Goal: Information Seeking & Learning: Learn about a topic

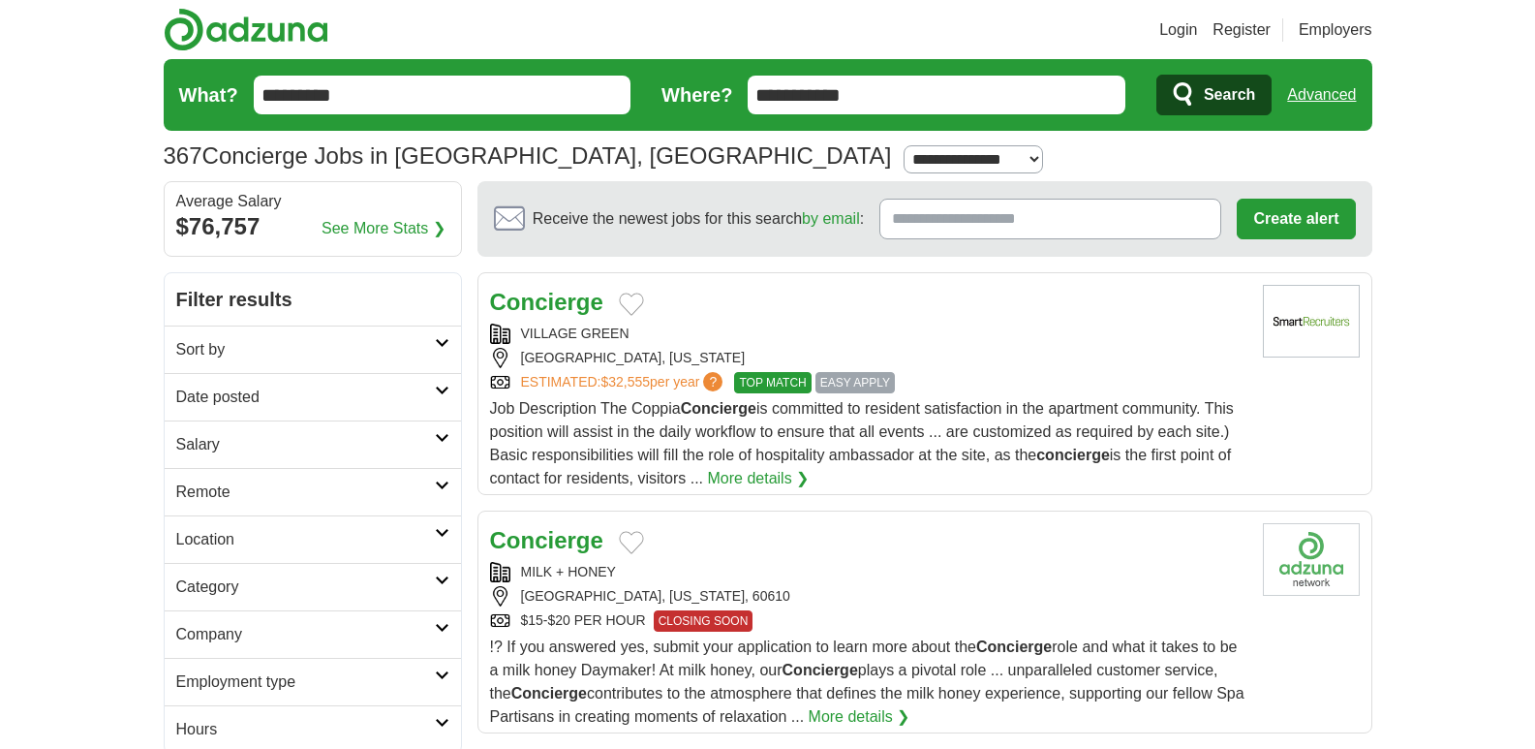
click at [780, 311] on div "Concierge" at bounding box center [869, 302] width 758 height 35
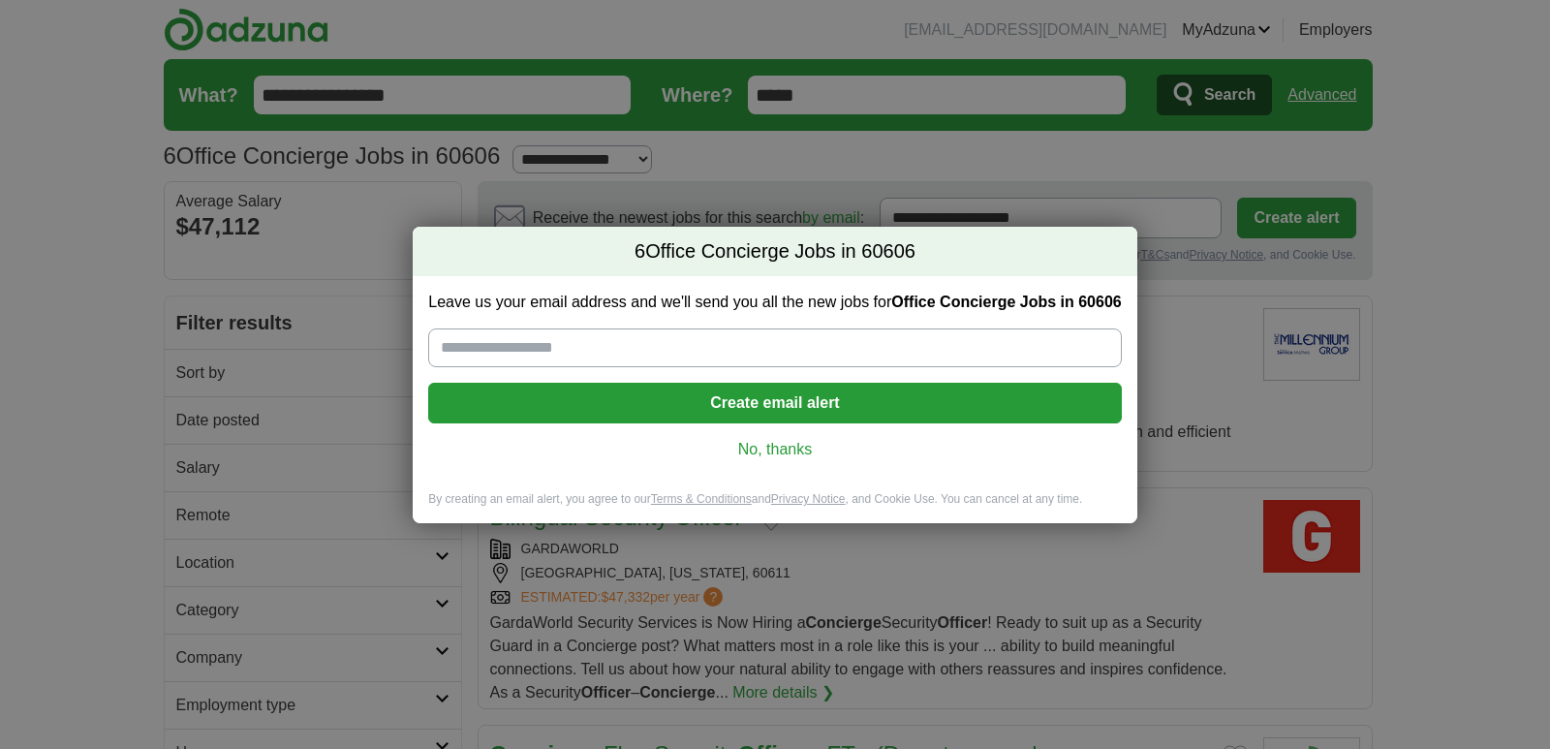
click at [795, 442] on link "No, thanks" at bounding box center [775, 449] width 662 height 21
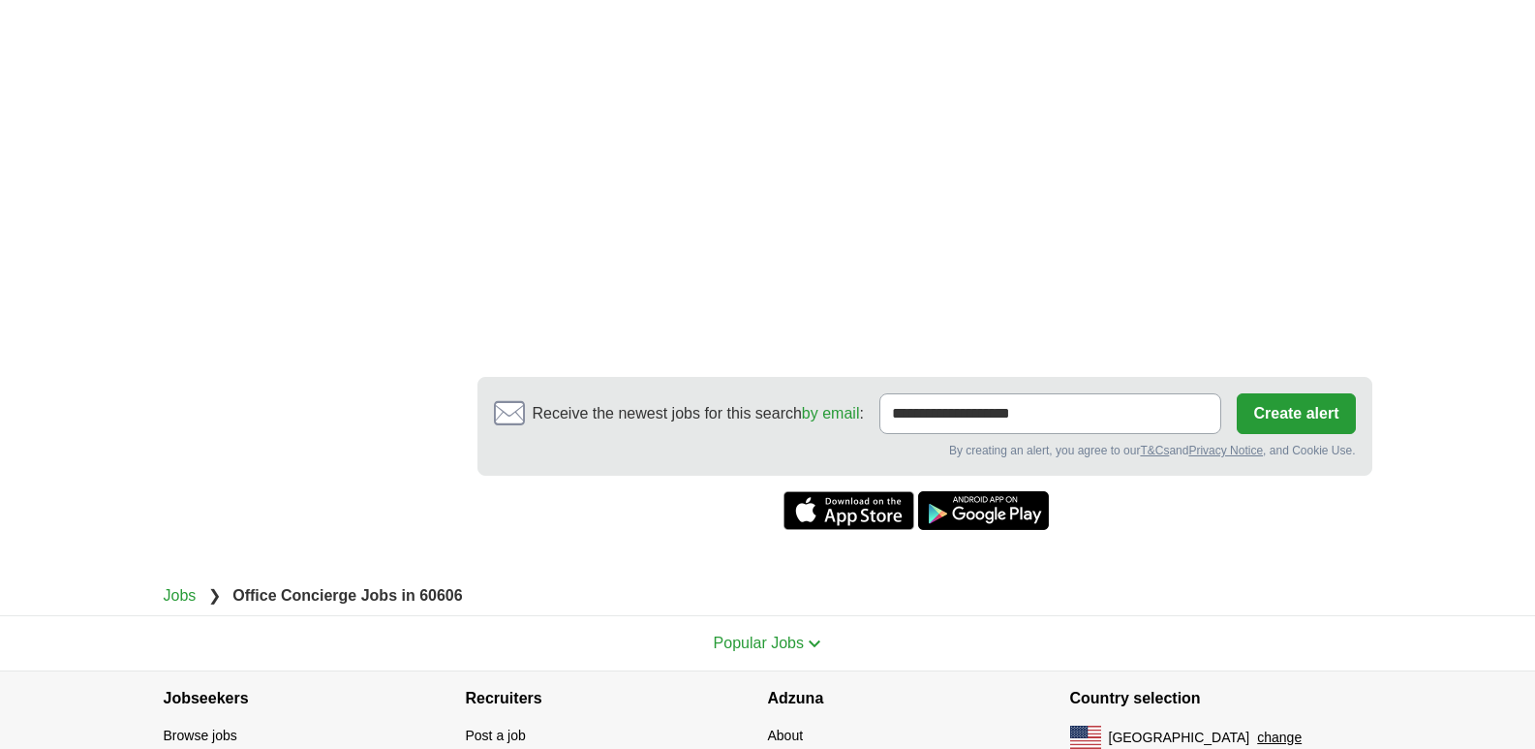
scroll to position [2519, 0]
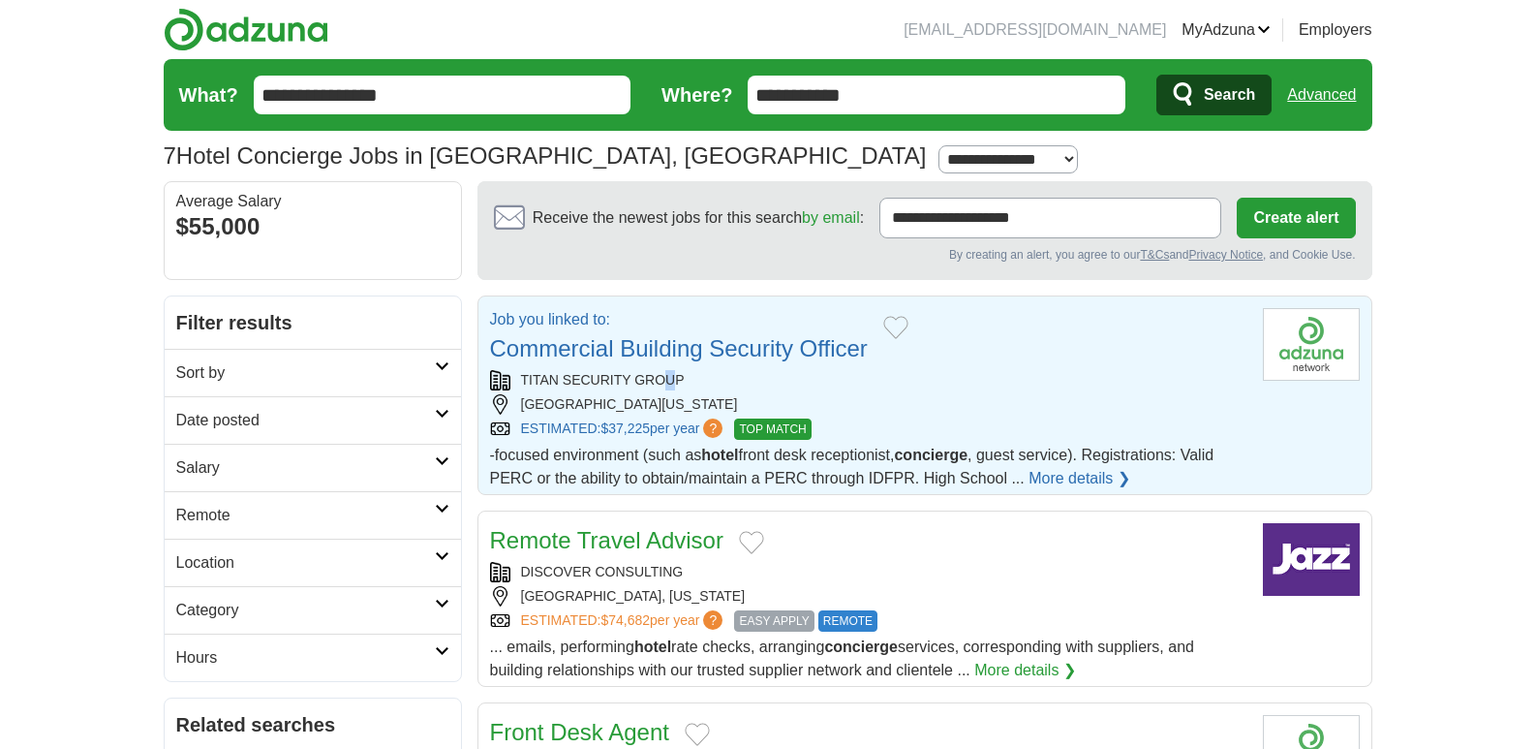
click at [667, 375] on div "TITAN SECURITY GROUP" at bounding box center [869, 380] width 758 height 20
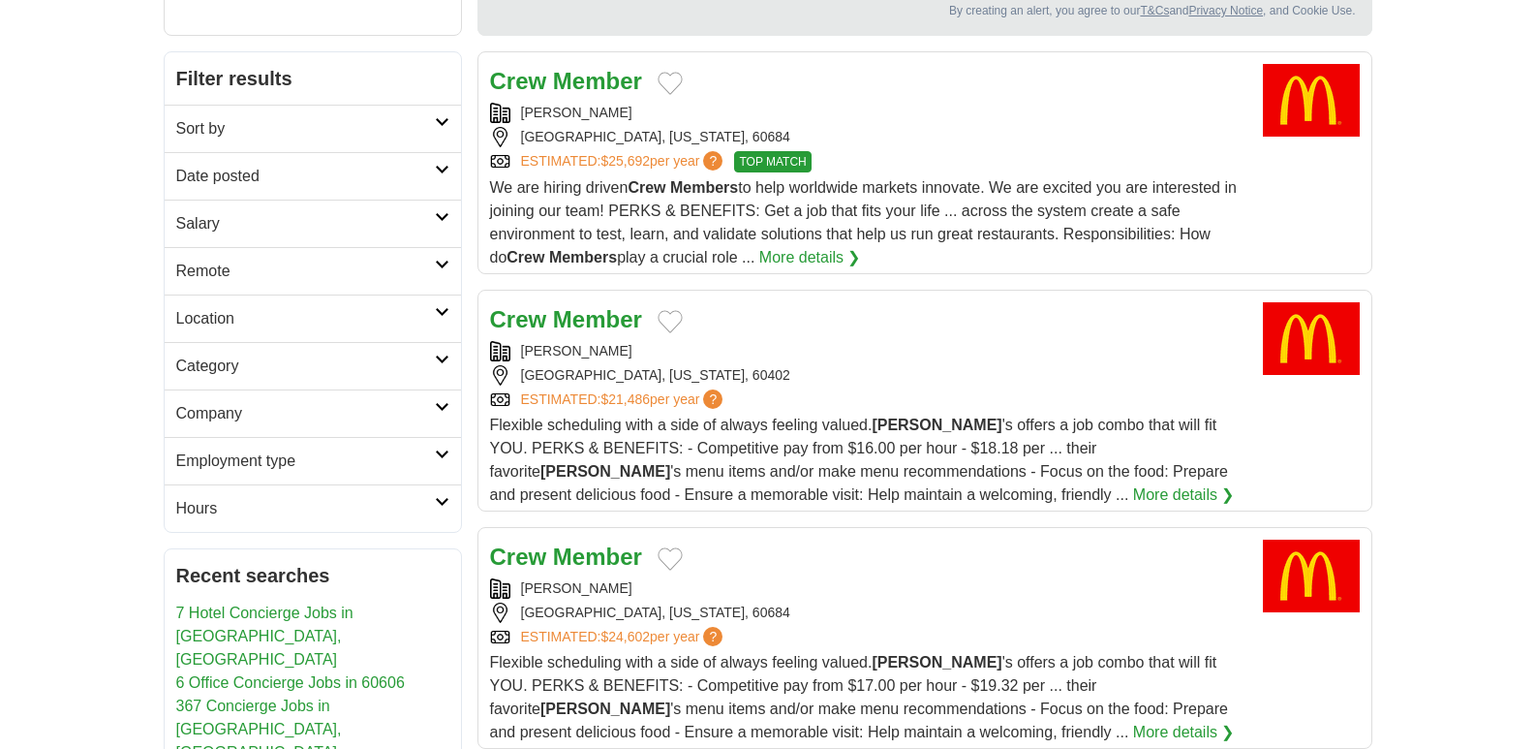
scroll to position [291, 0]
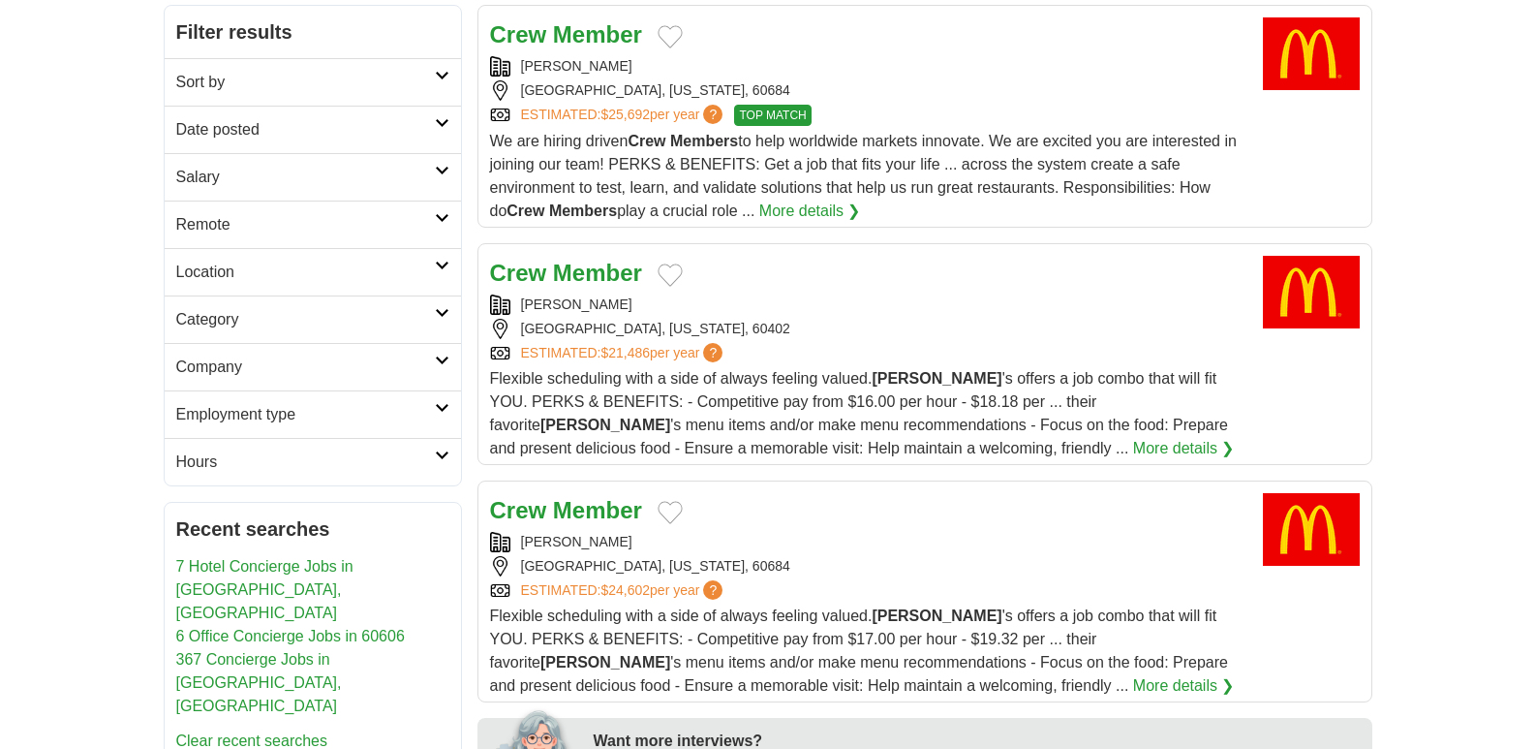
click at [882, 305] on div "MCDONALD'S" at bounding box center [869, 305] width 758 height 20
click at [995, 68] on div "MCDONALD'S" at bounding box center [869, 66] width 758 height 20
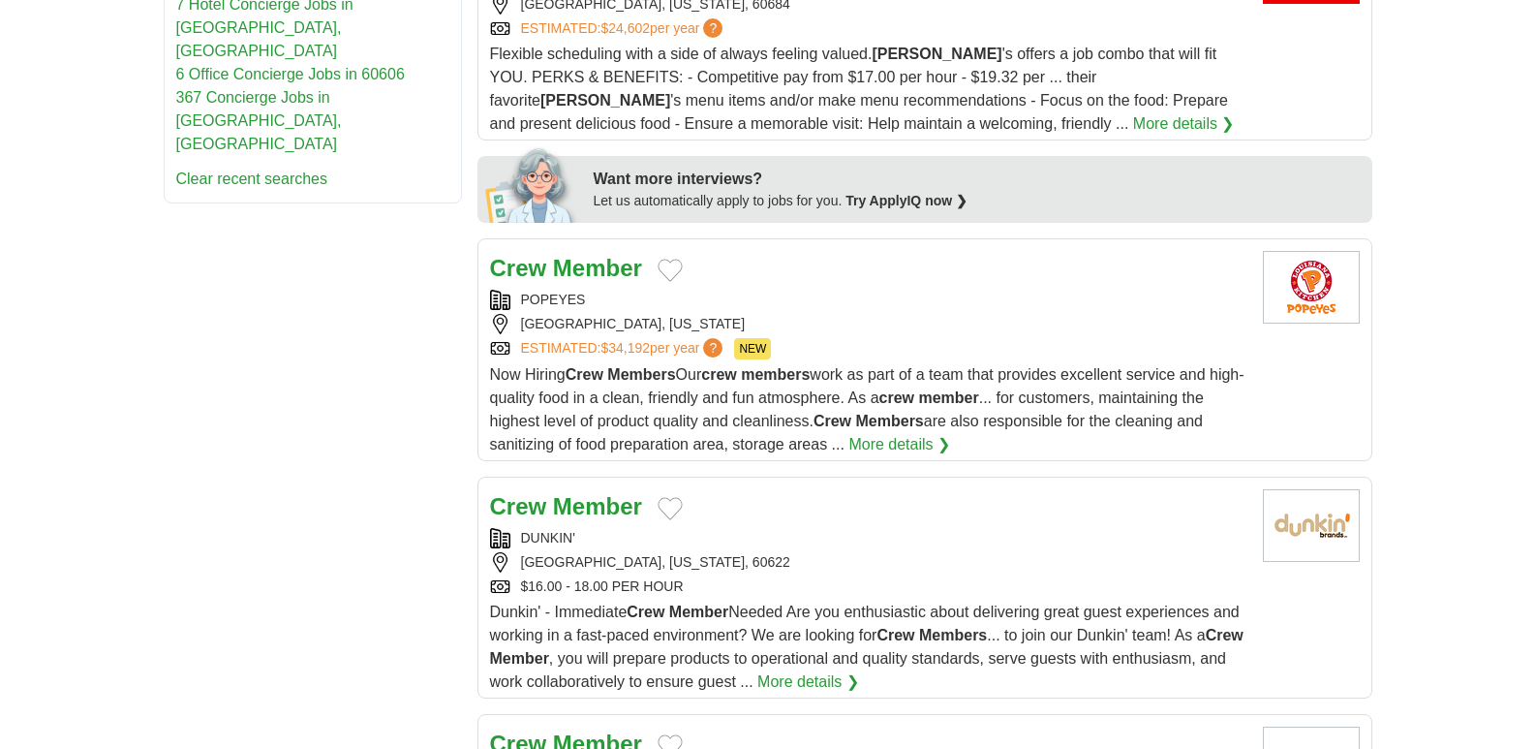
scroll to position [872, 0]
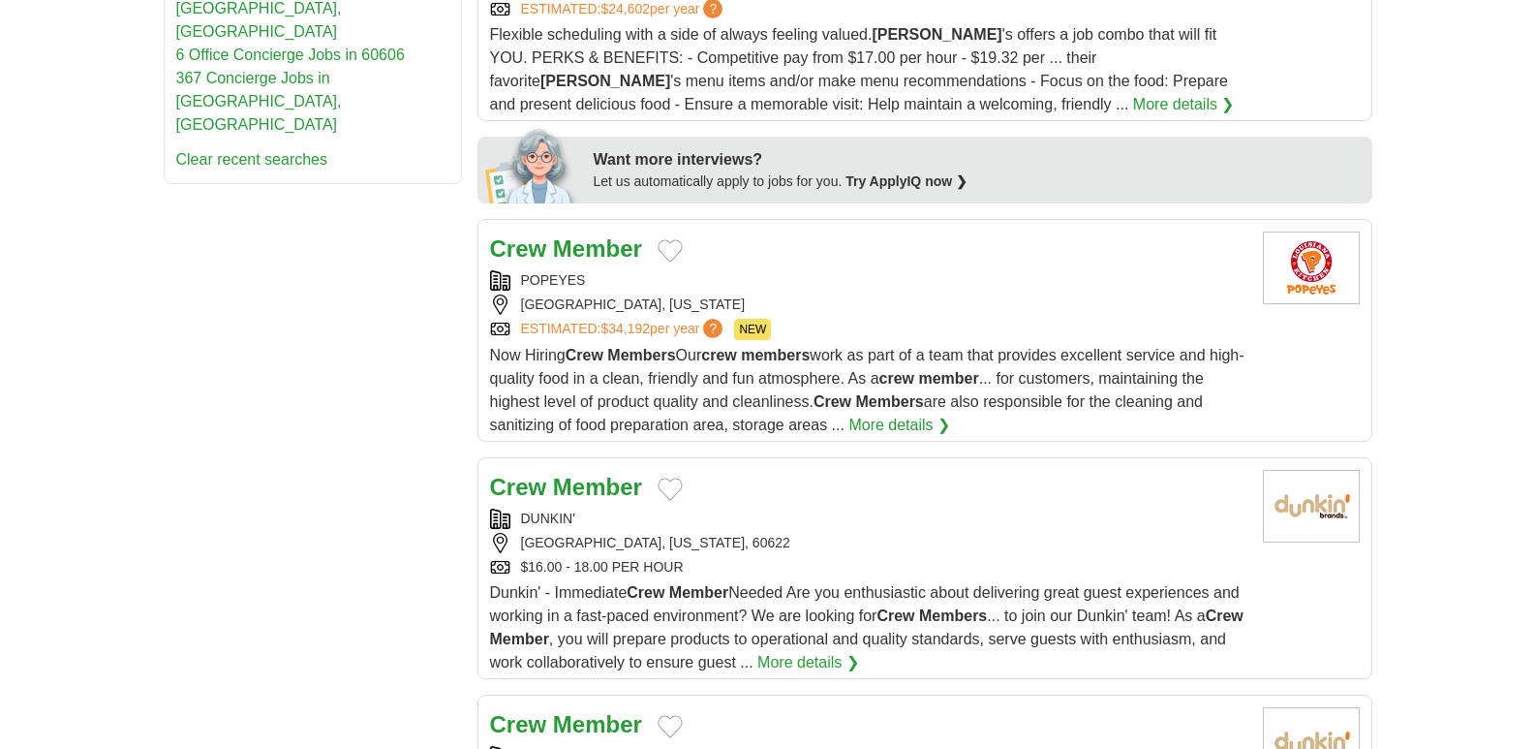
click at [664, 281] on div "POPEYES" at bounding box center [869, 280] width 758 height 20
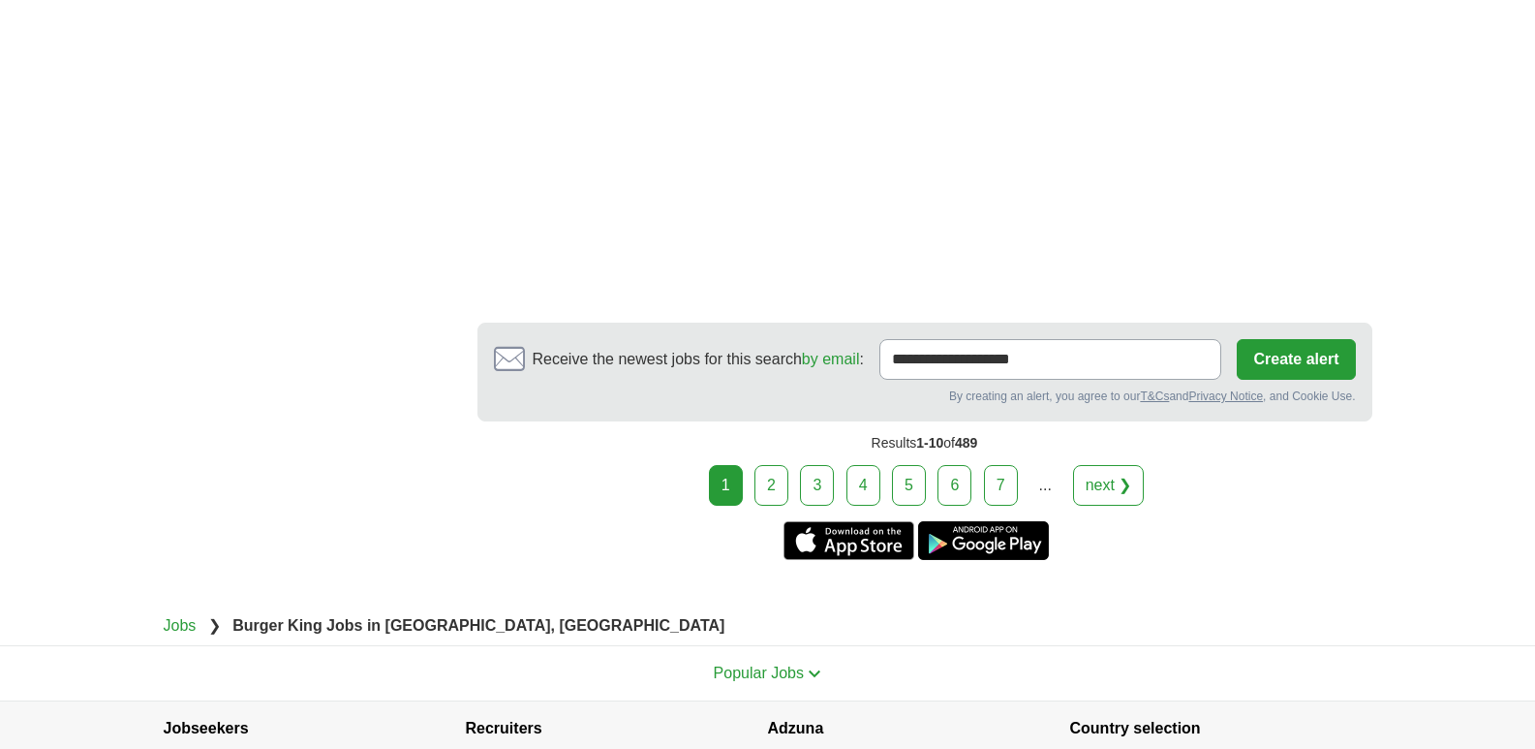
scroll to position [3488, 0]
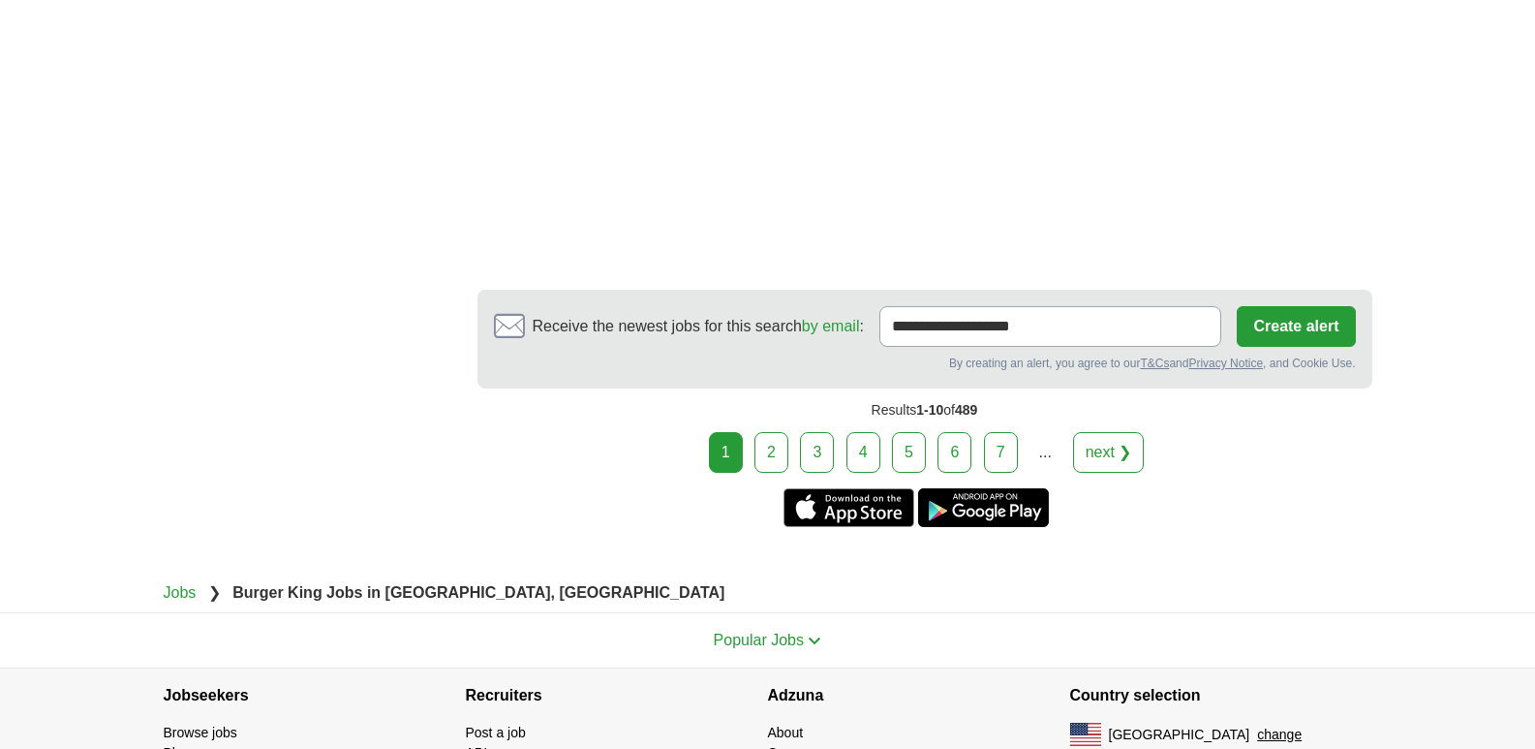
click at [807, 438] on link "3" at bounding box center [817, 452] width 34 height 41
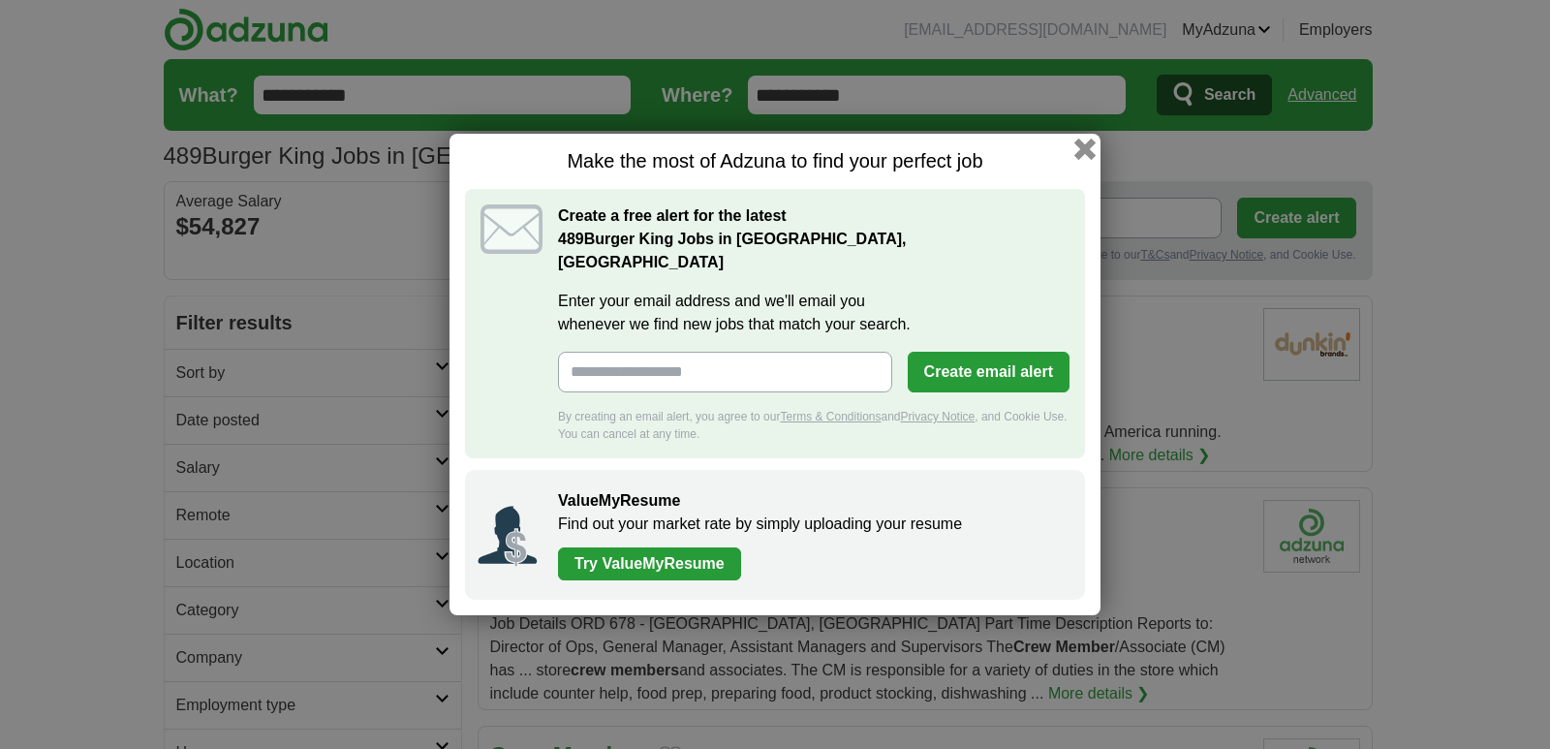
click at [1080, 160] on button "button" at bounding box center [1084, 149] width 21 height 21
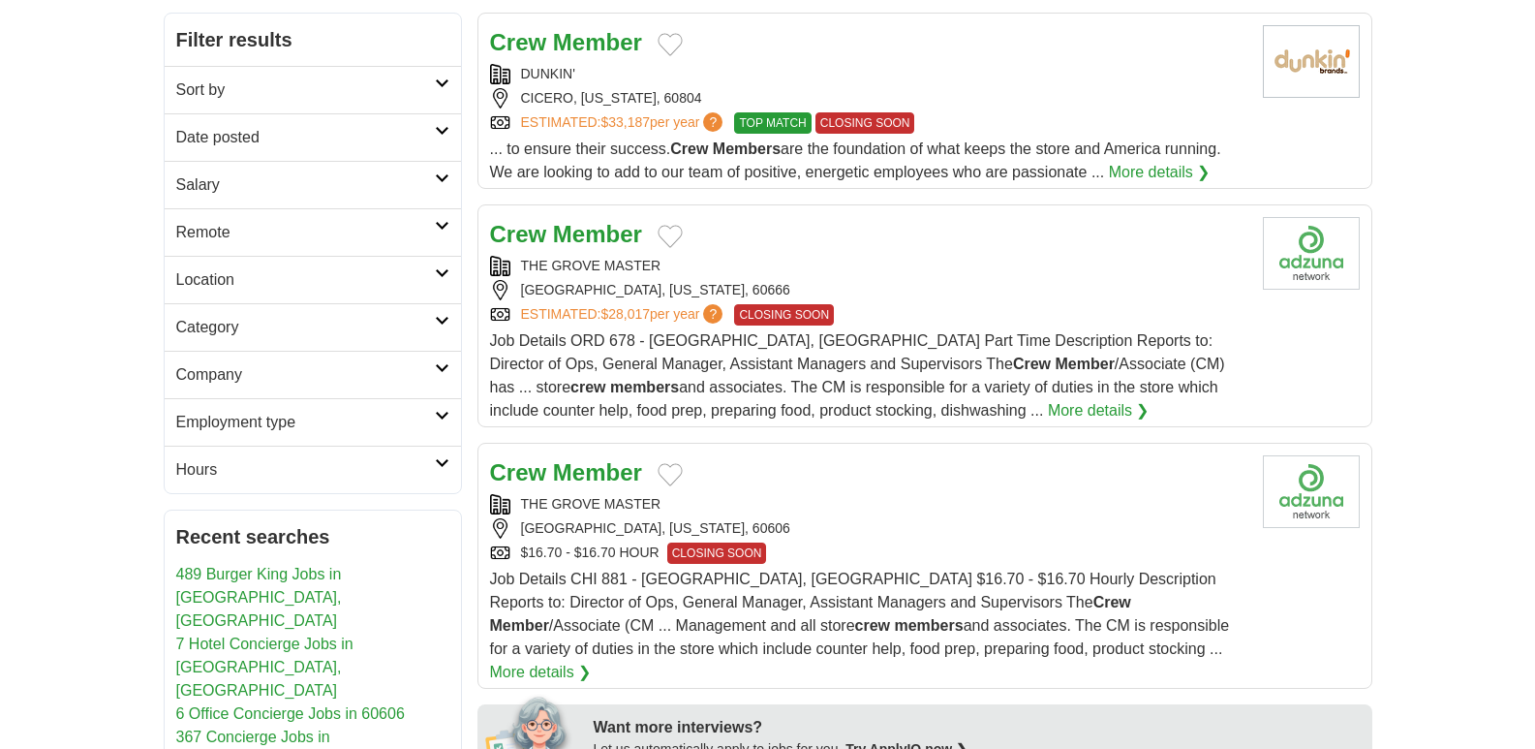
scroll to position [291, 0]
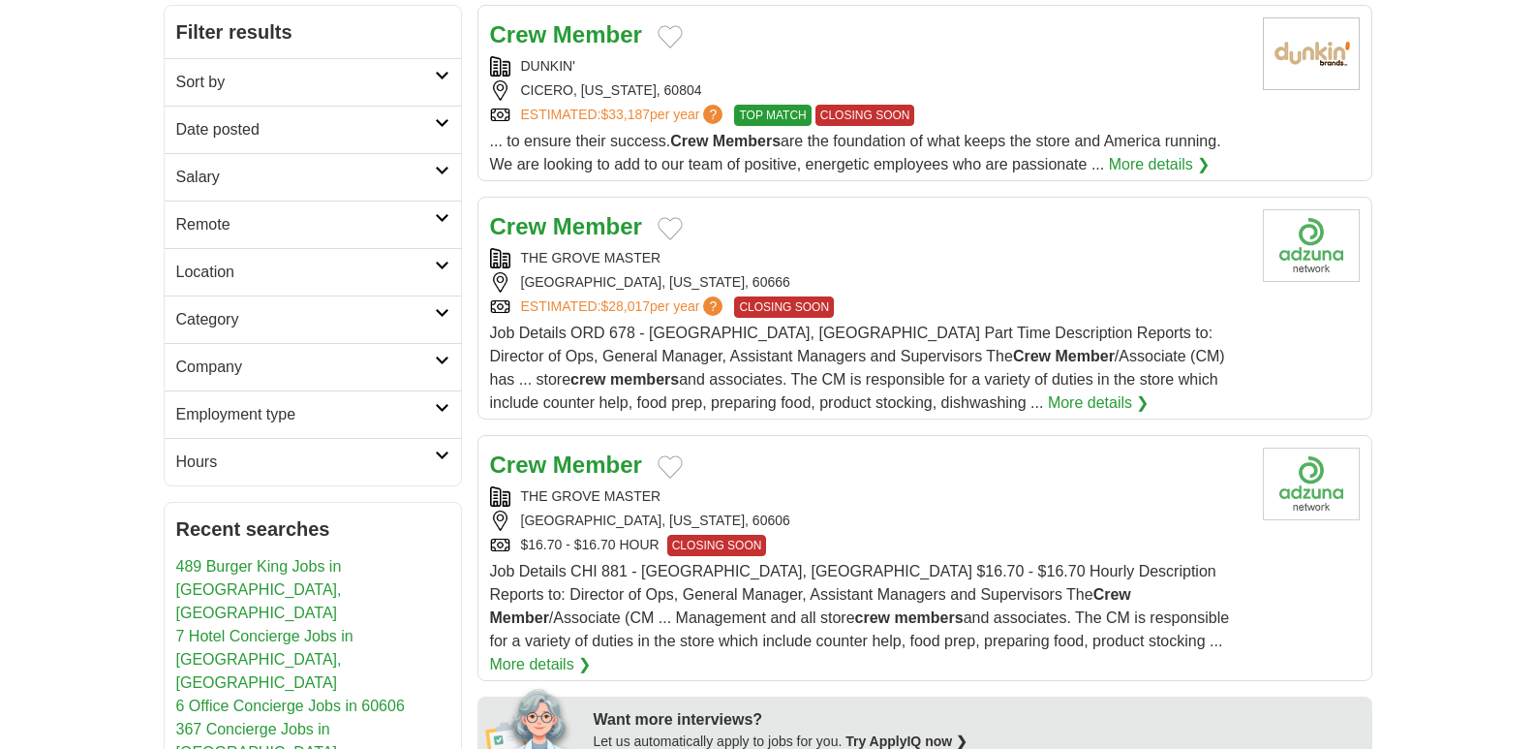
click at [779, 253] on div "THE GROVE MASTER" at bounding box center [869, 258] width 758 height 20
